Goal: Check status: Check status

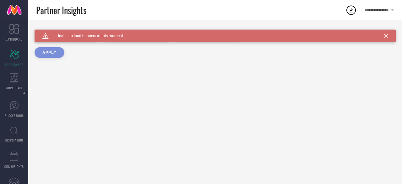
type input "All"
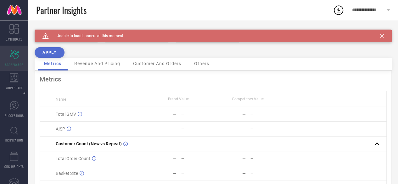
click at [10, 54] on icon "Scorecard" at bounding box center [14, 54] width 10 height 9
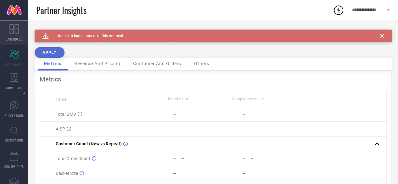
click at [10, 32] on icon at bounding box center [13, 28] width 9 height 9
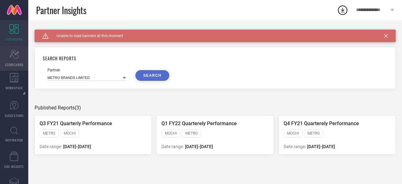
click at [17, 64] on span "SCORECARDS" at bounding box center [14, 64] width 19 height 5
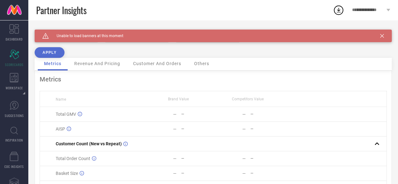
click at [383, 34] on icon at bounding box center [382, 36] width 4 height 4
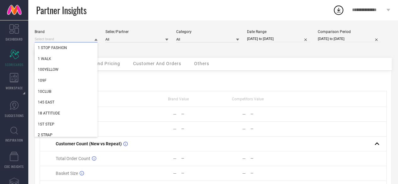
click at [82, 41] on input at bounding box center [66, 39] width 63 height 7
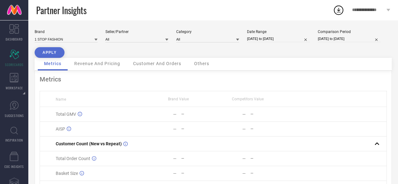
click at [97, 41] on icon at bounding box center [95, 39] width 3 height 3
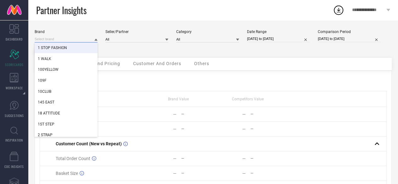
click at [72, 41] on input at bounding box center [66, 39] width 63 height 7
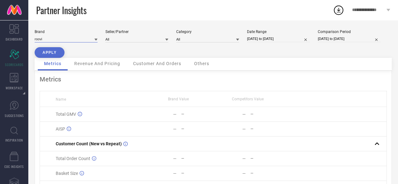
type input "roovi"
click at [56, 51] on button "APPLY" at bounding box center [50, 52] width 30 height 11
click at [91, 63] on span "Revenue And Pricing" at bounding box center [97, 63] width 46 height 5
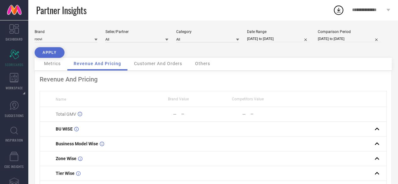
click at [158, 65] on span "Customer And Orders" at bounding box center [158, 63] width 48 height 5
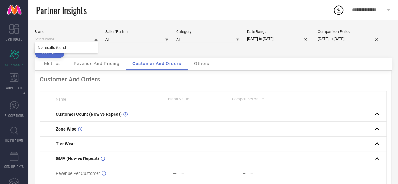
click at [60, 42] on input at bounding box center [66, 39] width 63 height 7
click at [63, 40] on input at bounding box center [66, 39] width 63 height 7
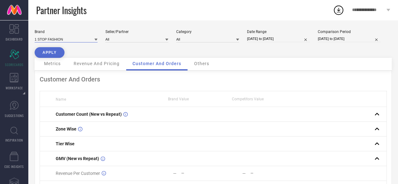
click at [63, 40] on input at bounding box center [66, 39] width 63 height 7
type input "T"
type input "s"
type input "G"
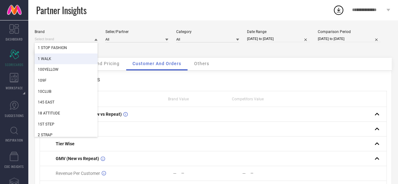
click at [197, 16] on div "Partner Insights" at bounding box center [184, 10] width 296 height 20
